Goal: Navigation & Orientation: Find specific page/section

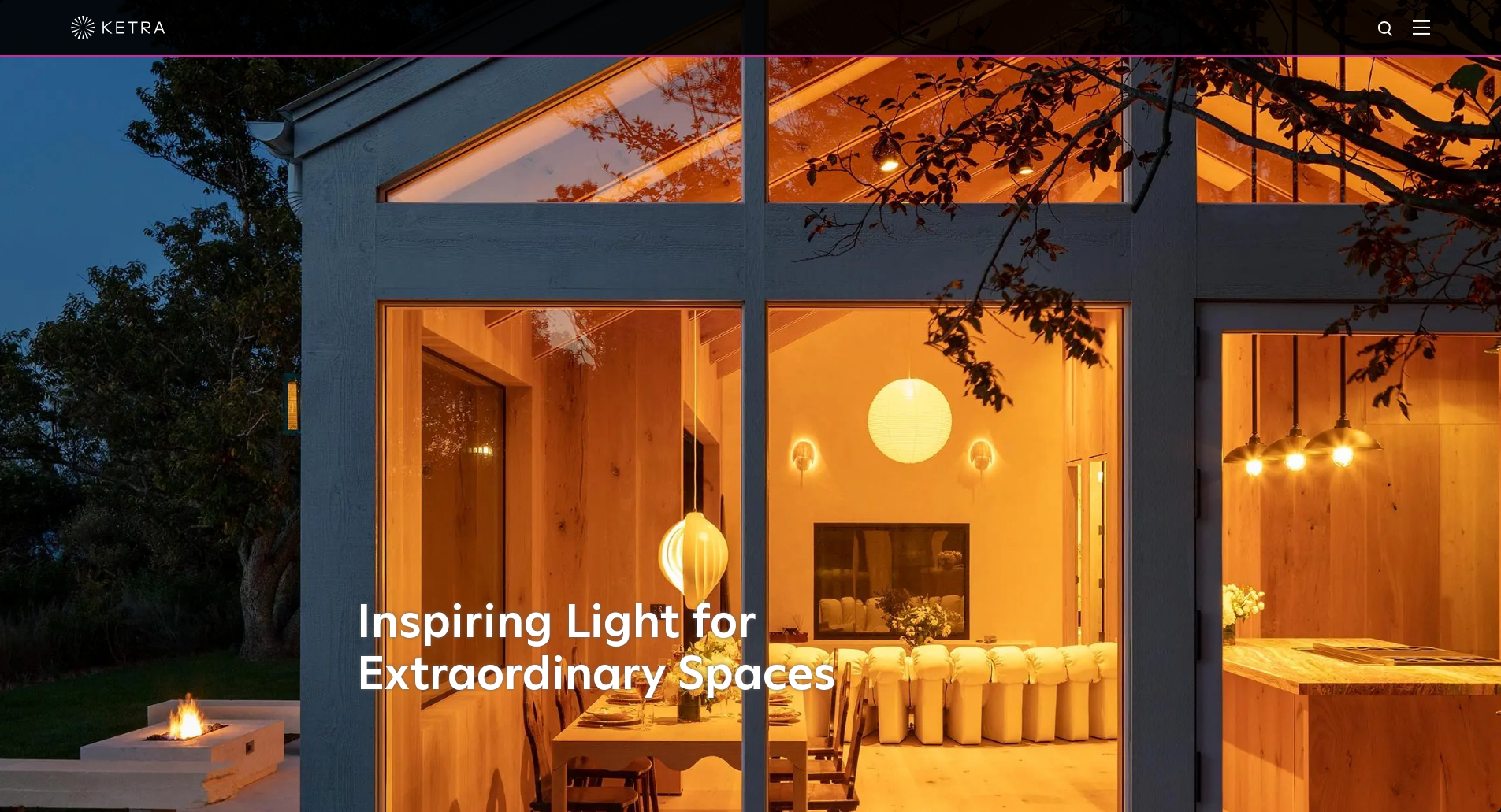
click at [1443, 30] on div at bounding box center [750, 28] width 1501 height 57
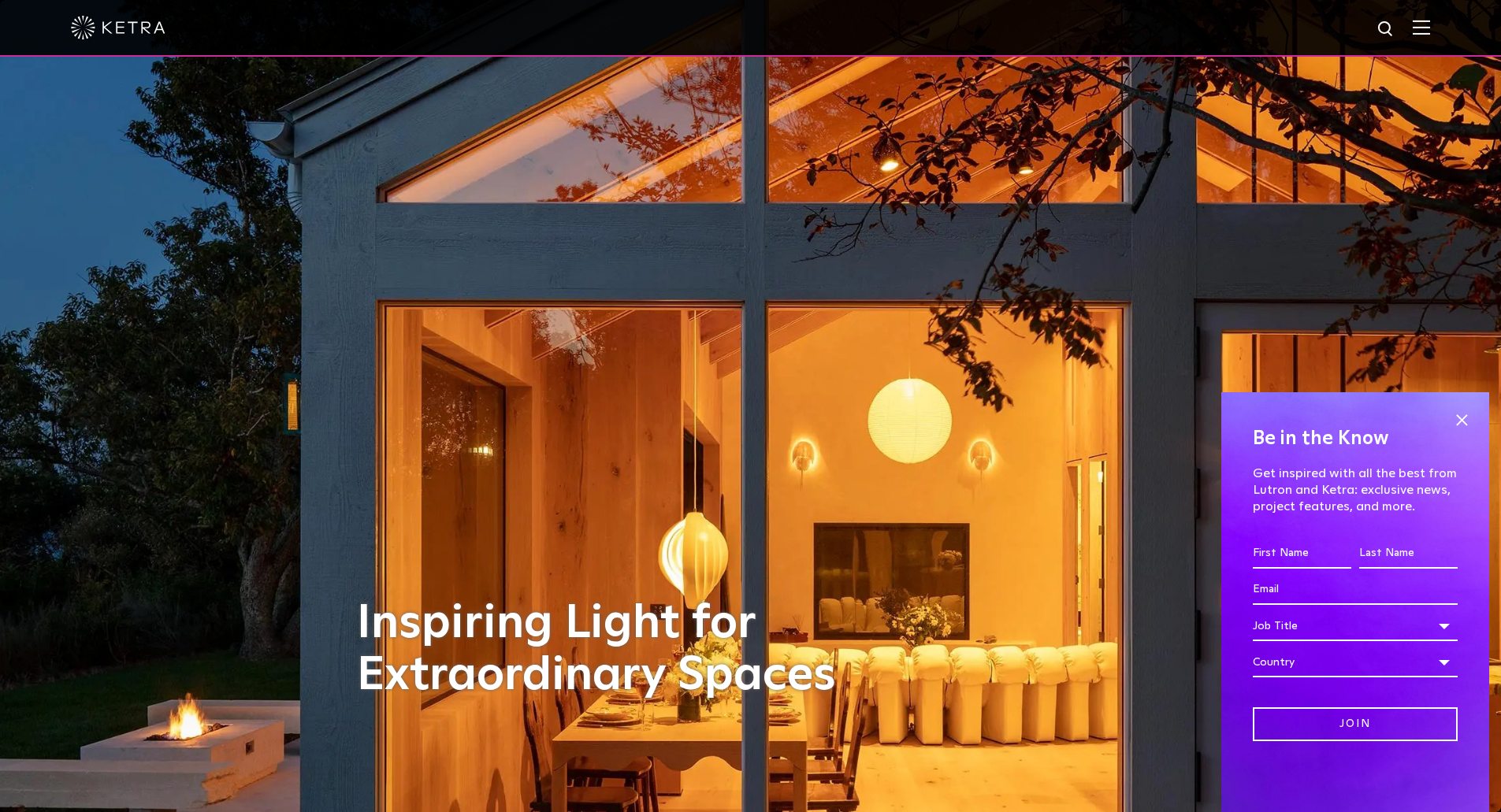
click at [1431, 30] on img at bounding box center [1421, 28] width 18 height 15
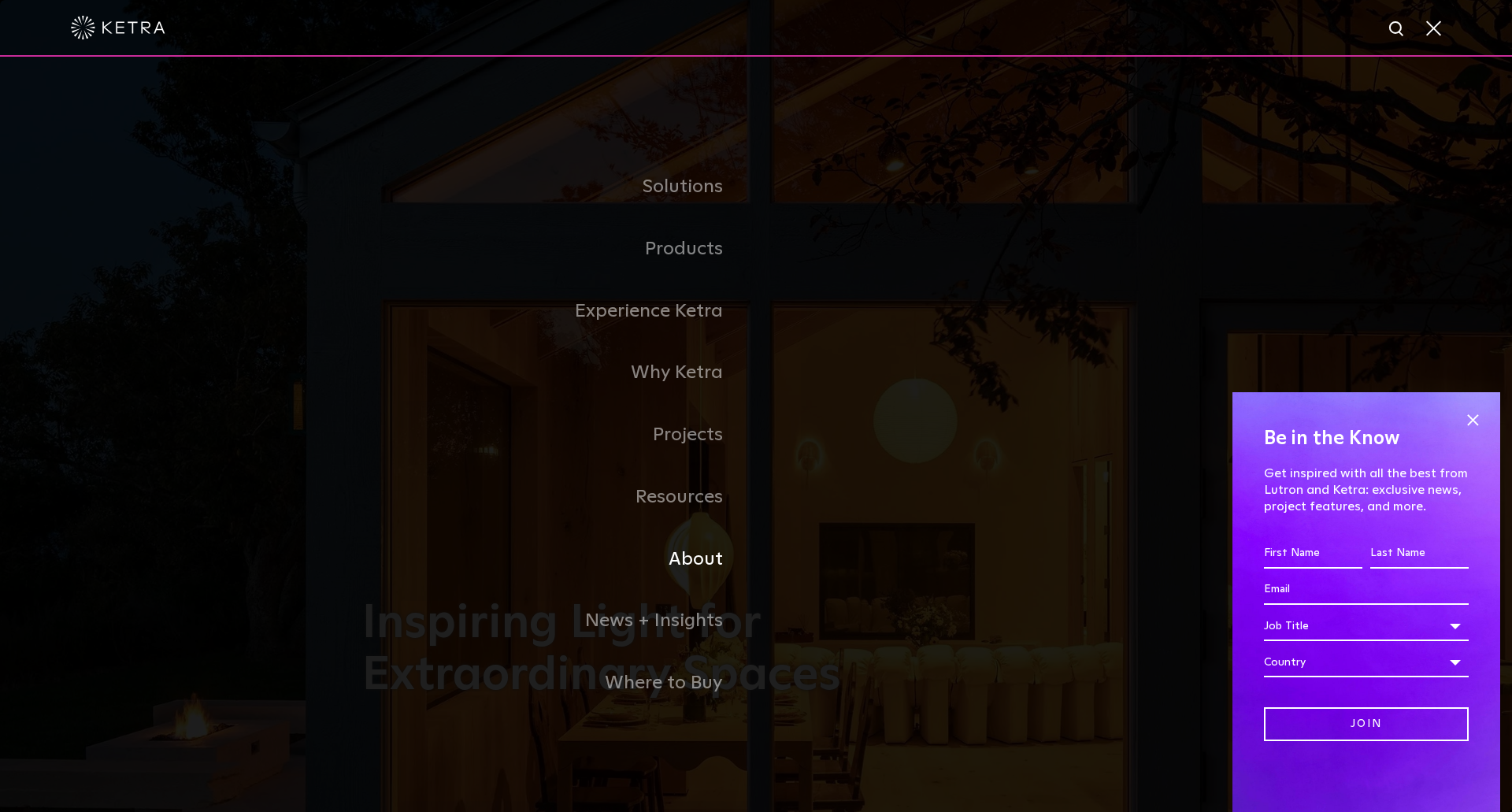
click at [681, 564] on link "About" at bounding box center [559, 559] width 393 height 62
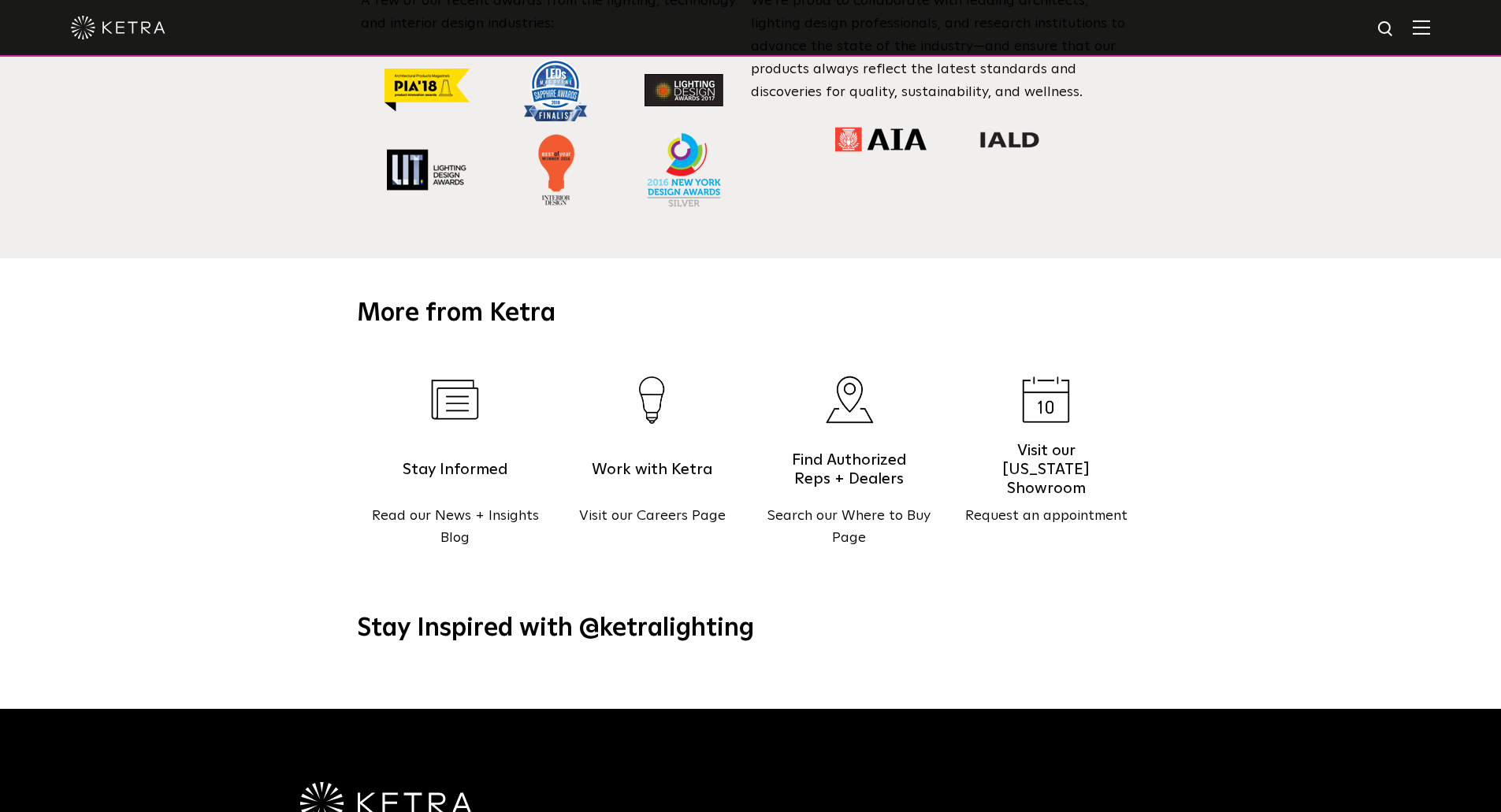
drag, startPoint x: 687, startPoint y: 403, endPoint x: 682, endPoint y: 501, distance: 98.1
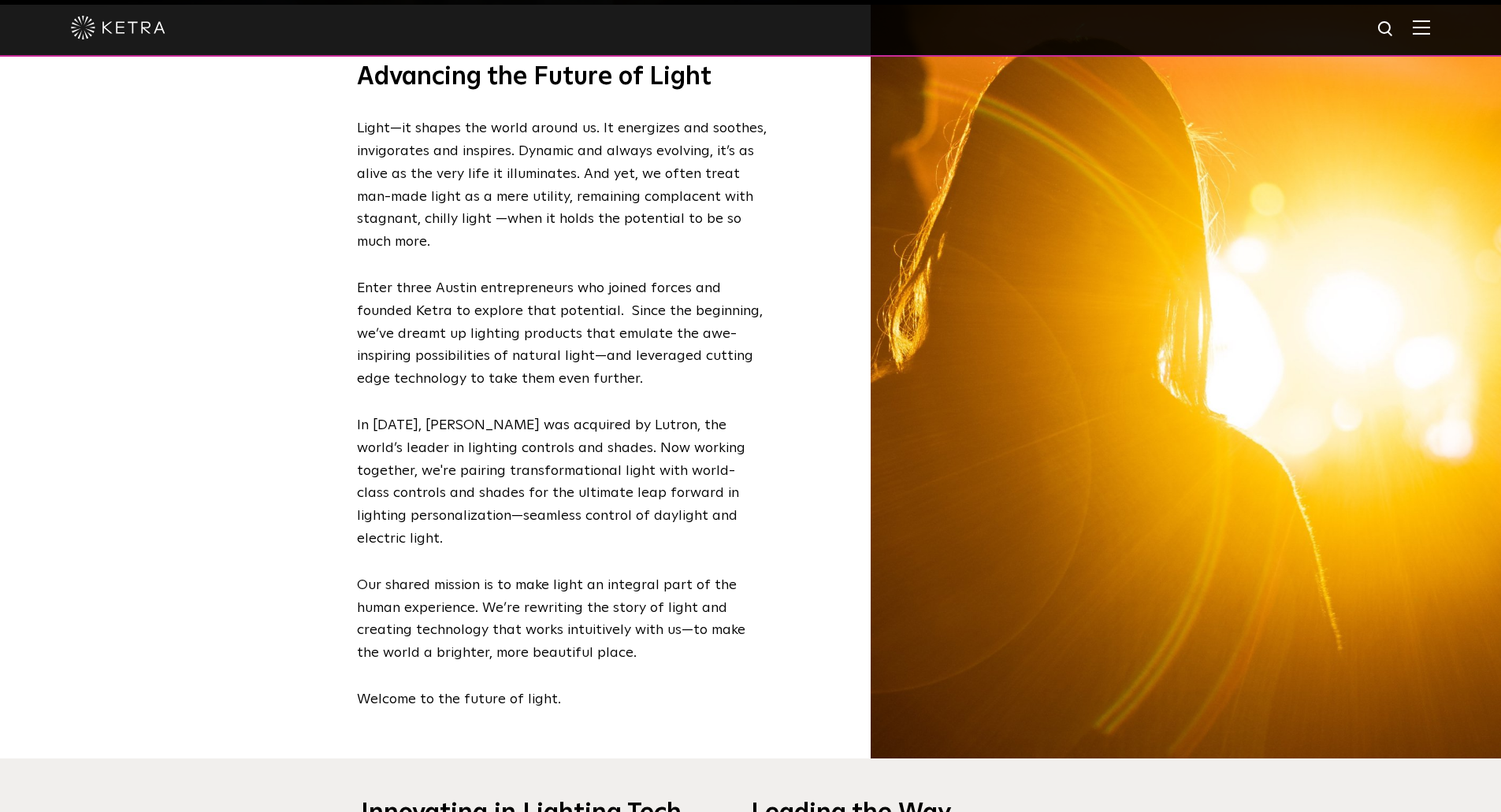
scroll to position [2030, 0]
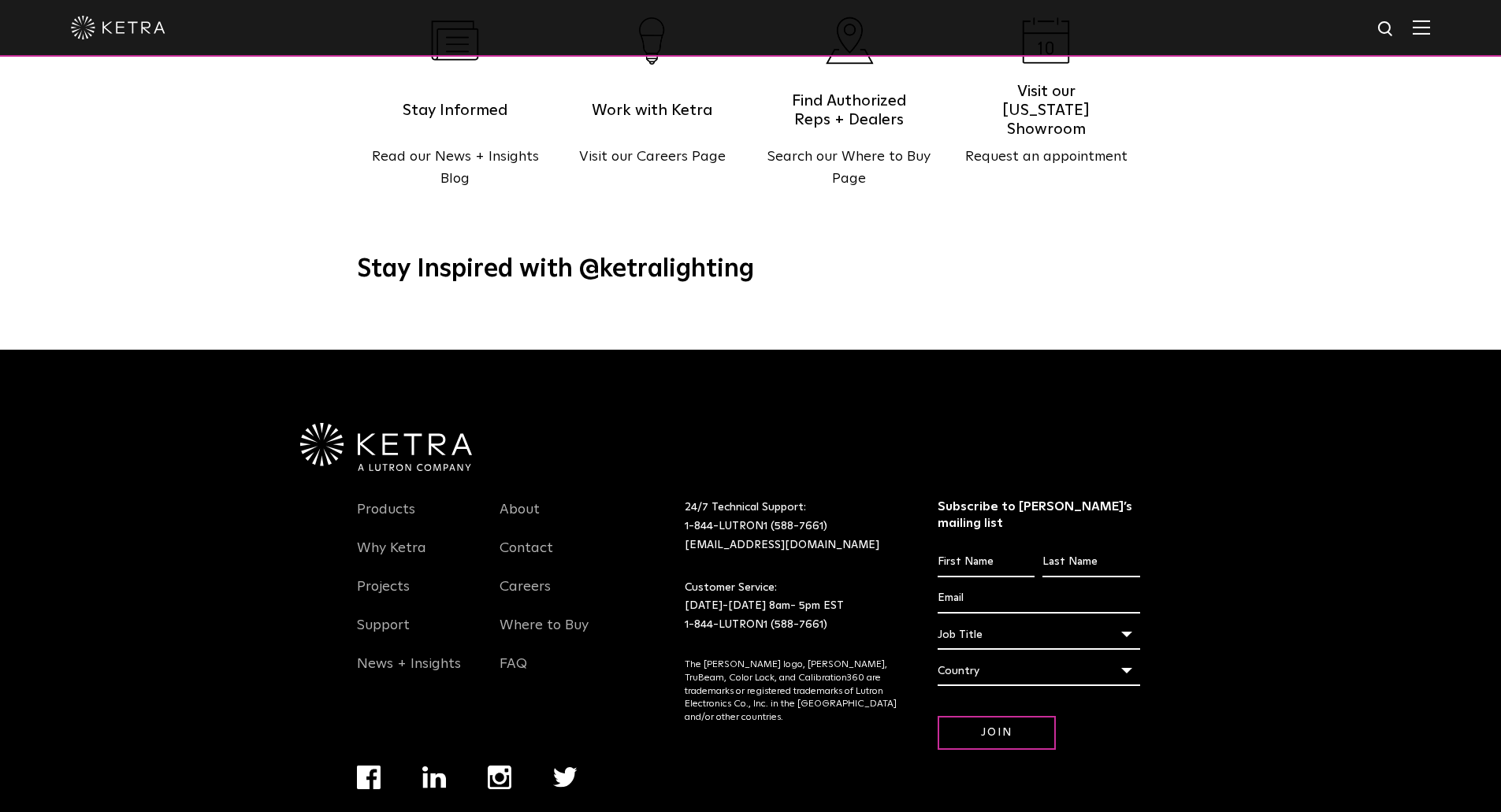
drag, startPoint x: 812, startPoint y: 206, endPoint x: 820, endPoint y: 698, distance: 492.1
